Goal: Use online tool/utility: Utilize a website feature to perform a specific function

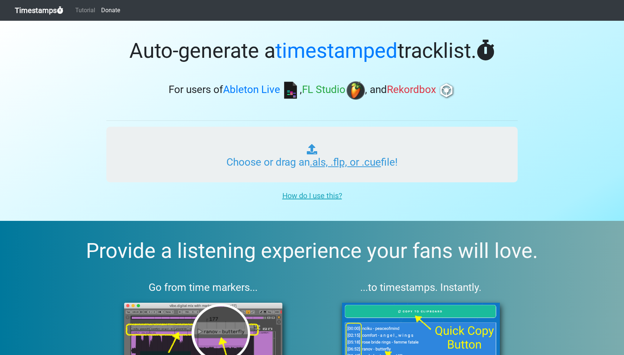
click at [348, 161] on input "Choose or drag an .als, .flp, or .cue file!" at bounding box center [311, 155] width 411 height 56
type input "C:\fakepath\CHAMP FRESNEL - STUDENT SERVICES GUST MIX.als"
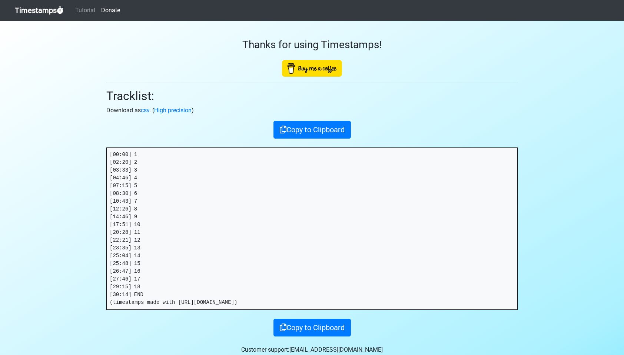
click at [152, 292] on pre "[00:00] 1 [02:20] 2 [03:33] 3 [04:46] 4 [07:15] 5 [08:30] 6 [10:43] 7 [12:26] 8…" at bounding box center [312, 229] width 410 height 162
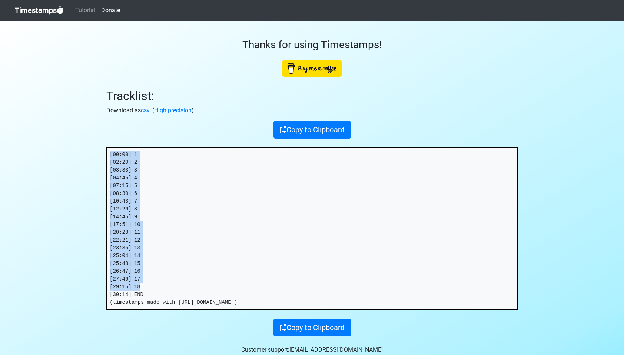
drag, startPoint x: 151, startPoint y: 288, endPoint x: 103, endPoint y: 145, distance: 150.8
click at [103, 145] on div "Thanks for using Timestamps! Tracklist: Download as csv . ( High precision ) Co…" at bounding box center [312, 179] width 422 height 316
copy pre "[00:00] 1 [02:20] 2 [03:33] 3 [04:46] 4 [07:15] 5 [08:30] 6 [10:43] 7 [12:26] 8…"
